Goal: Transaction & Acquisition: Book appointment/travel/reservation

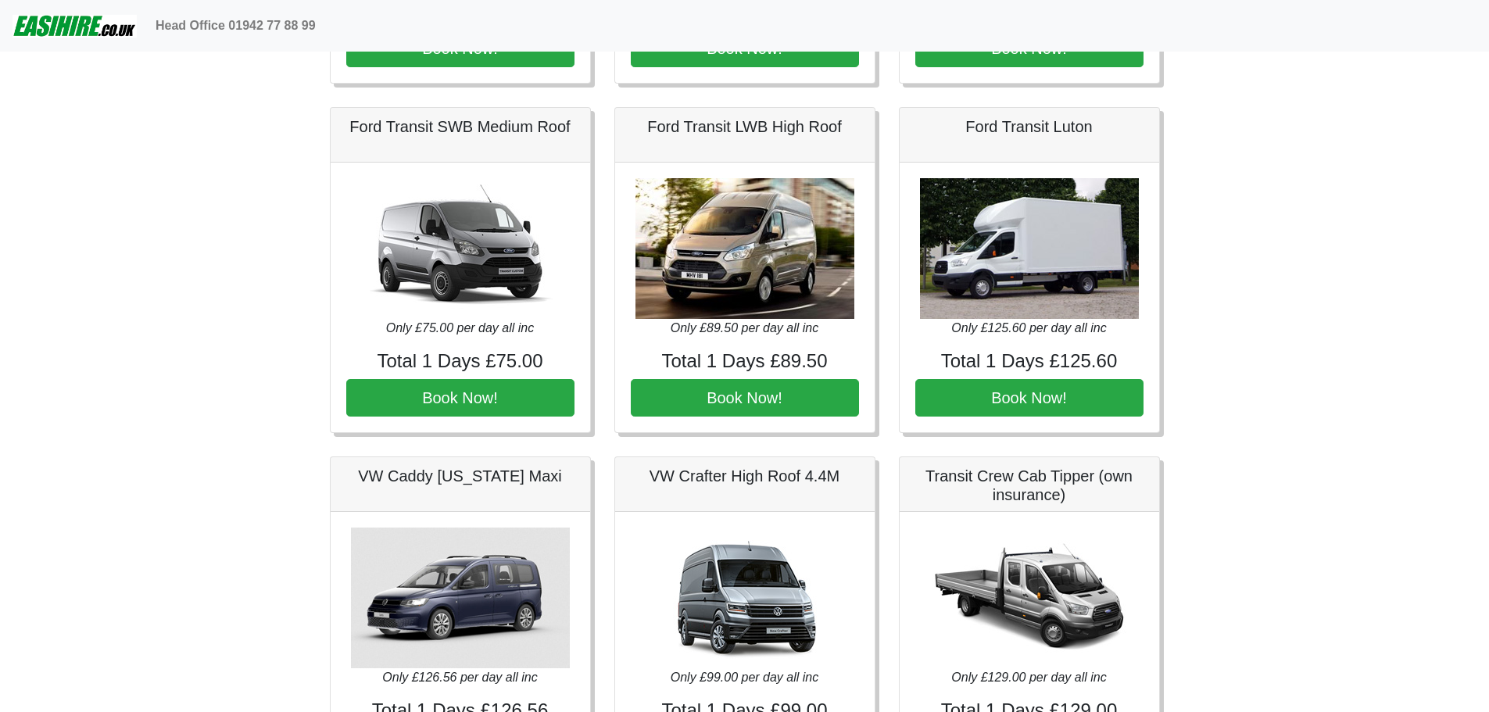
scroll to position [743, 0]
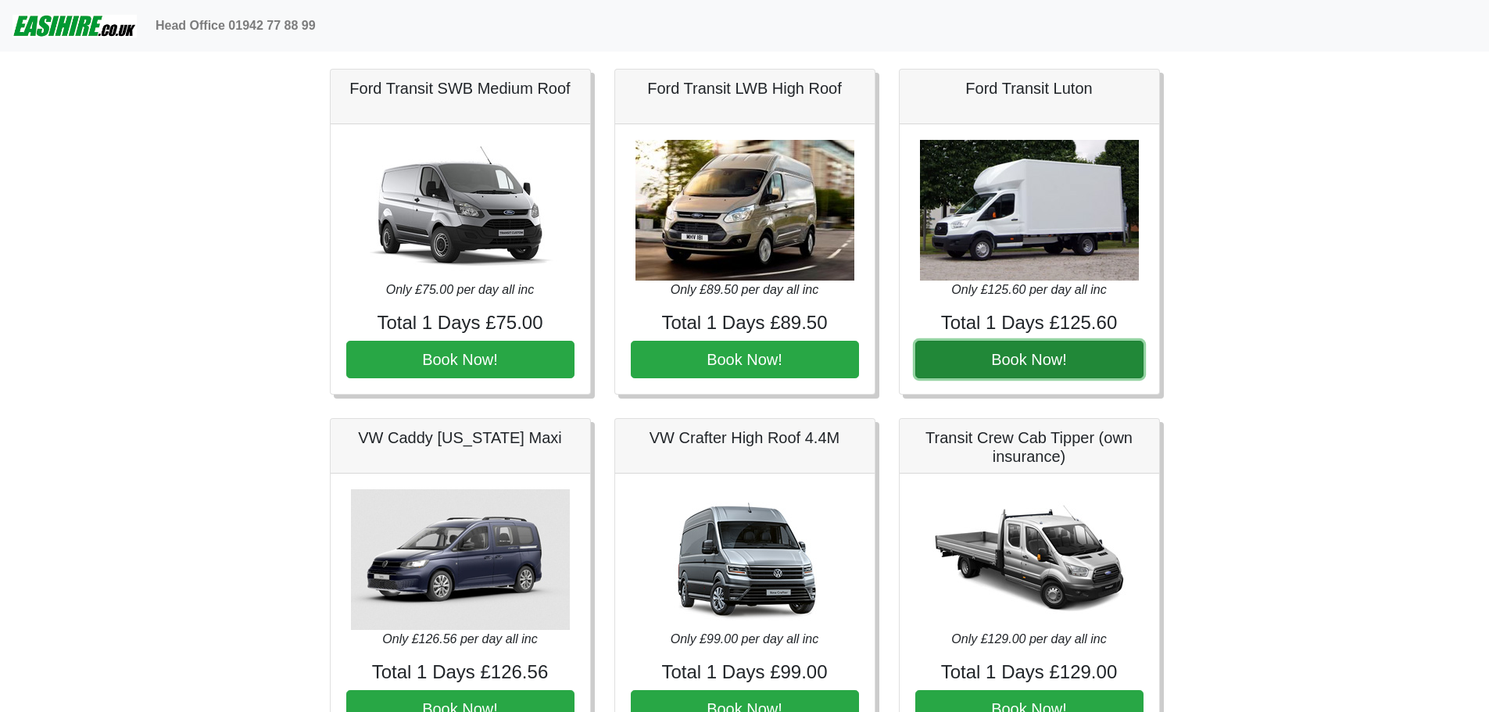
click at [960, 358] on button "Book Now!" at bounding box center [1029, 360] width 228 height 38
